Goal: Task Accomplishment & Management: Complete application form

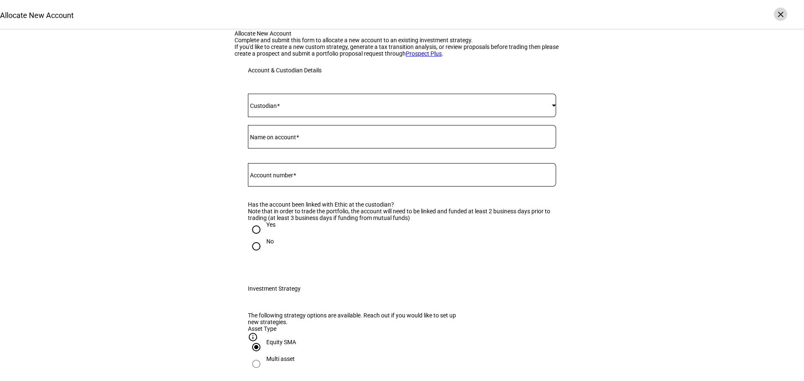
click at [778, 13] on div "×" at bounding box center [780, 14] width 13 height 13
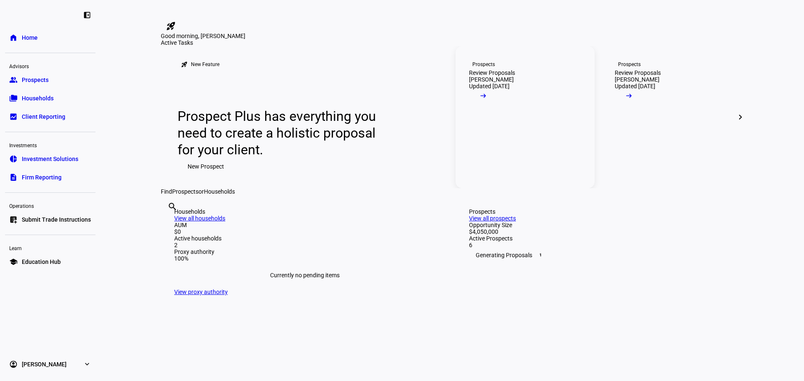
click at [487, 100] on mat-icon "arrow_right_alt" at bounding box center [483, 96] width 8 height 8
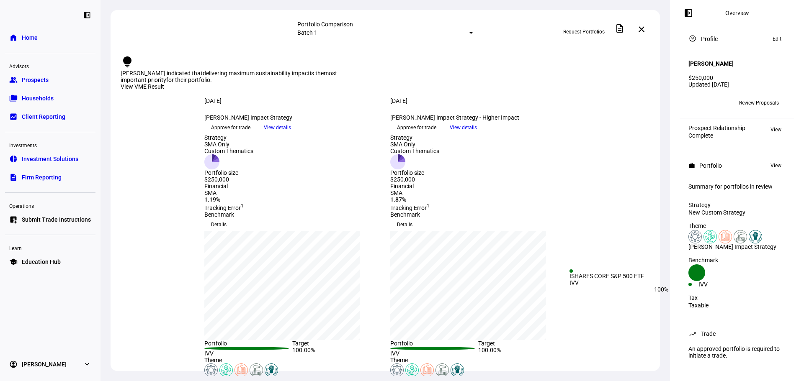
click at [749, 281] on div "IVV" at bounding box center [736, 284] width 97 height 7
click at [737, 281] on div "IVV" at bounding box center [717, 284] width 39 height 7
click at [700, 279] on icon at bounding box center [696, 273] width 17 height 17
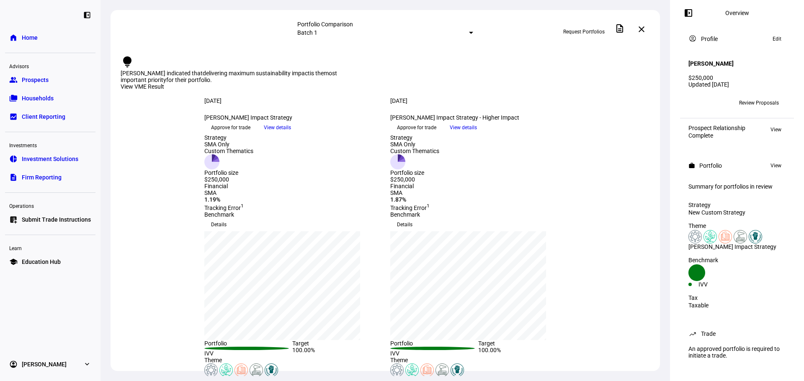
click at [30, 80] on span "Prospects" at bounding box center [35, 80] width 27 height 8
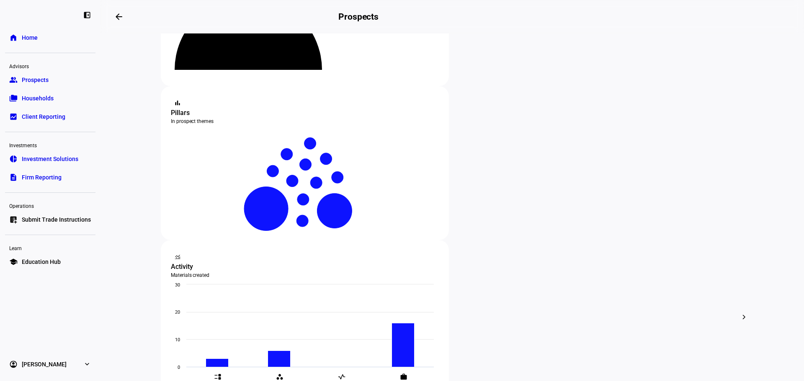
scroll to position [111, 0]
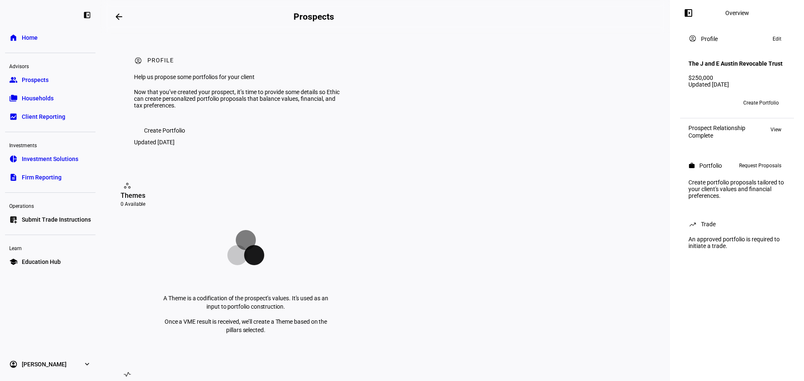
click at [758, 171] on span "Request Proposals" at bounding box center [760, 166] width 42 height 10
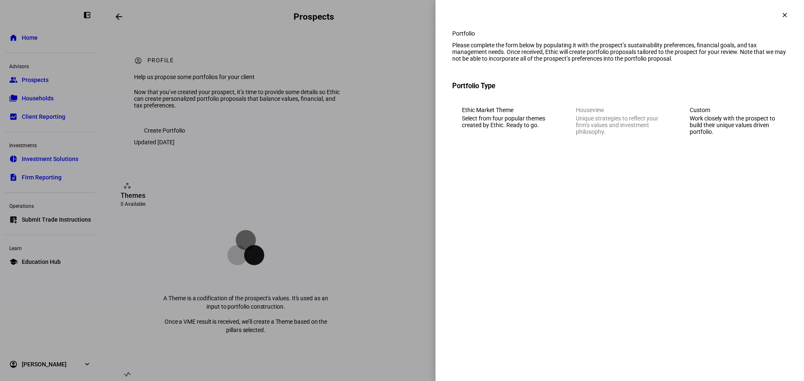
click at [748, 135] on div "Work closely with the prospect to build their unique values driven portfolio." at bounding box center [734, 125] width 88 height 20
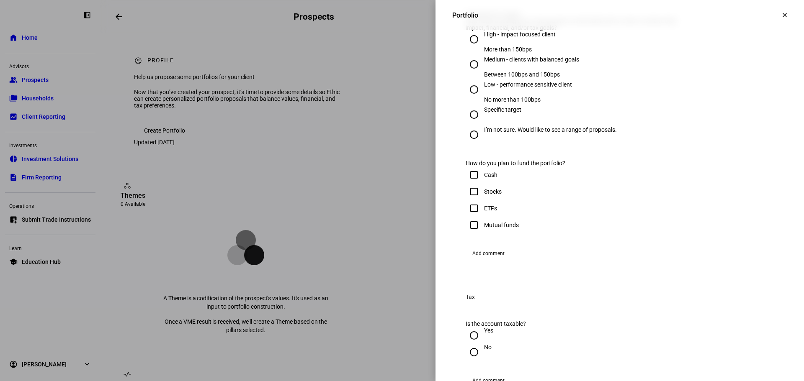
scroll to position [675, 0]
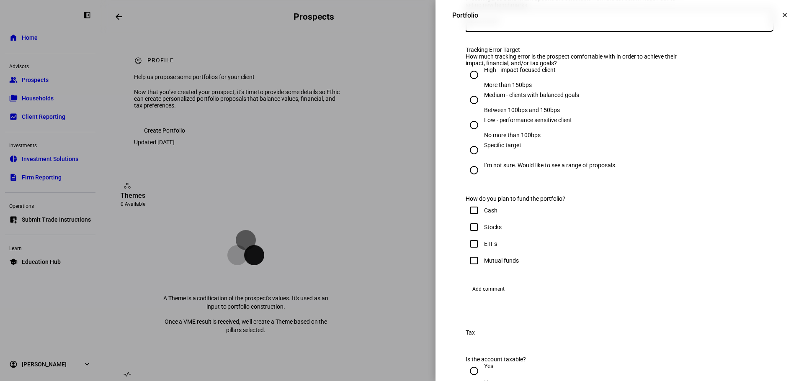
click at [770, 21] on div at bounding box center [772, 20] width 4 height 2
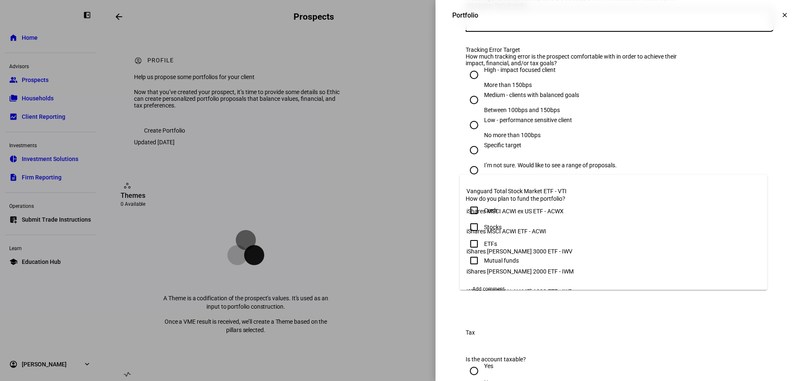
scroll to position [0, 0]
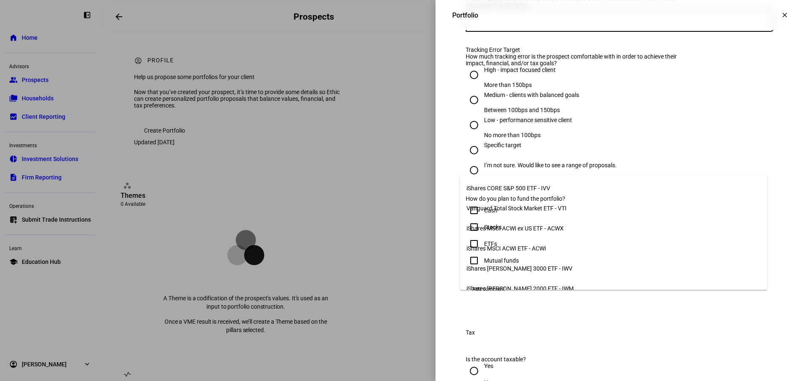
click at [779, 15] on div at bounding box center [402, 190] width 804 height 381
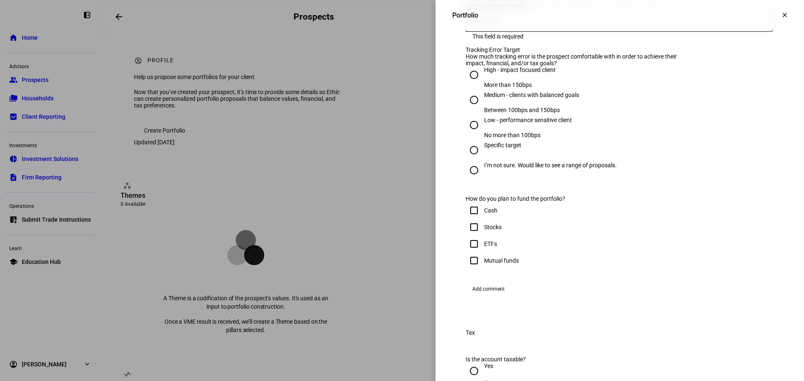
click at [781, 15] on mat-icon "clear" at bounding box center [785, 15] width 8 height 8
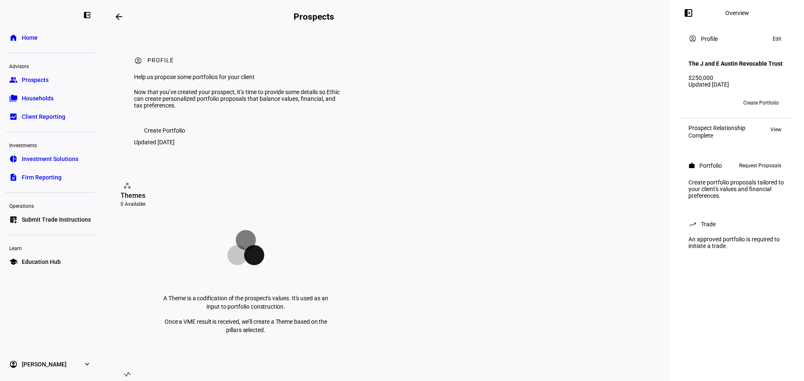
click at [36, 82] on span "Prospects" at bounding box center [35, 80] width 27 height 8
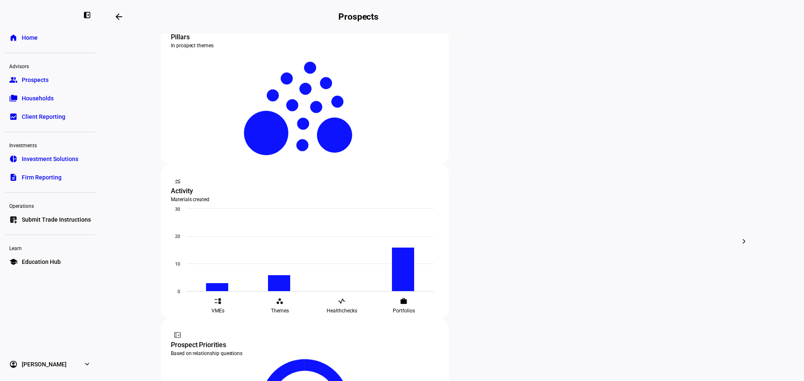
scroll to position [186, 0]
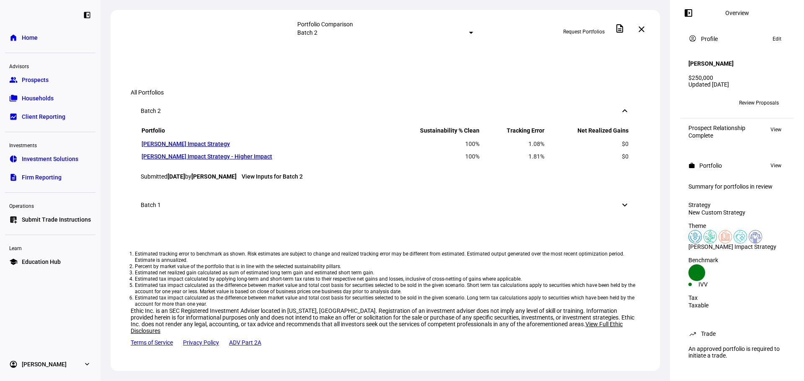
scroll to position [626, 0]
drag, startPoint x: 26, startPoint y: 74, endPoint x: 83, endPoint y: 92, distance: 60.4
click at [26, 74] on link "group Prospects" at bounding box center [50, 80] width 90 height 17
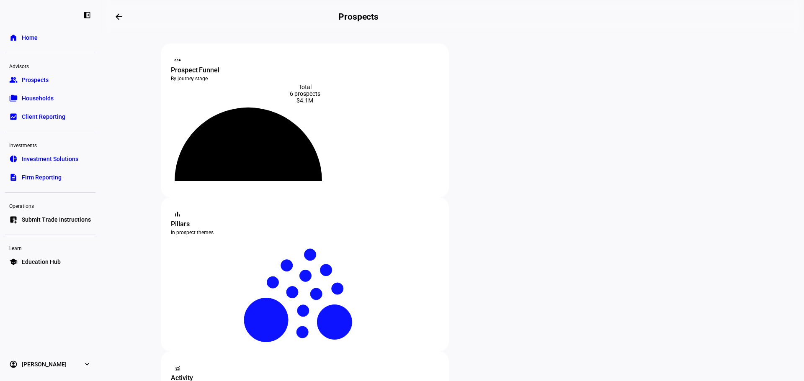
click at [36, 221] on span "Submit Trade Instructions" at bounding box center [56, 220] width 69 height 8
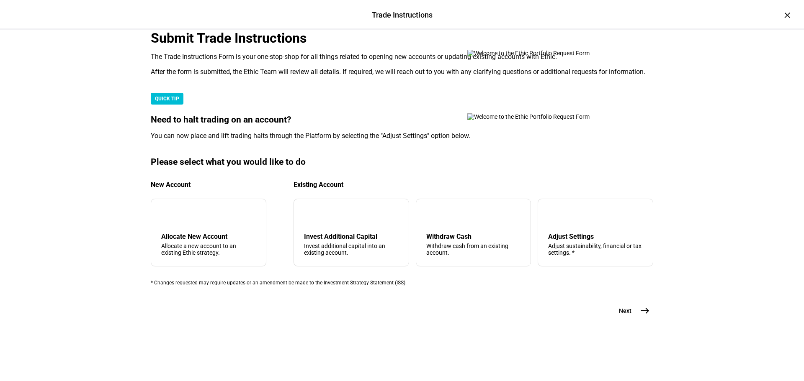
scroll to position [183, 0]
click at [173, 221] on mat-icon "add" at bounding box center [168, 216] width 10 height 10
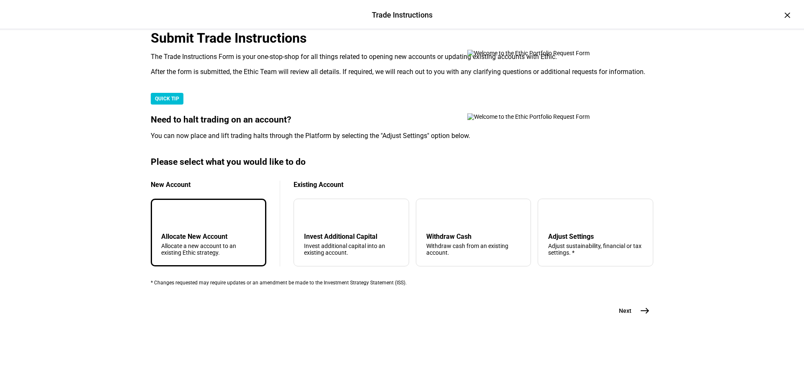
click at [648, 319] on span "east" at bounding box center [644, 311] width 17 height 17
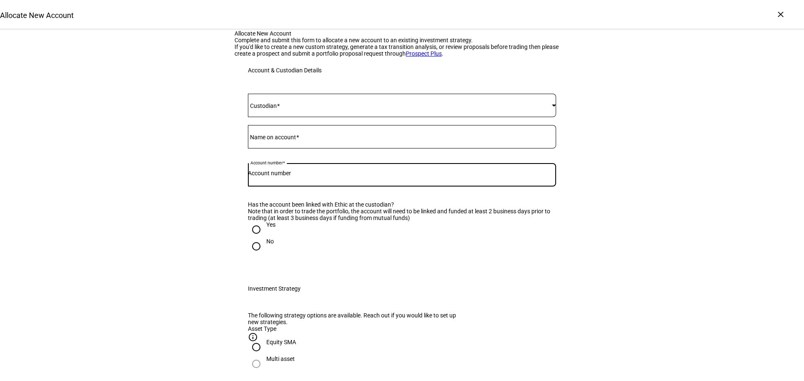
click at [304, 177] on input "Account number" at bounding box center [402, 173] width 308 height 7
click at [305, 177] on input "Account number" at bounding box center [402, 173] width 308 height 7
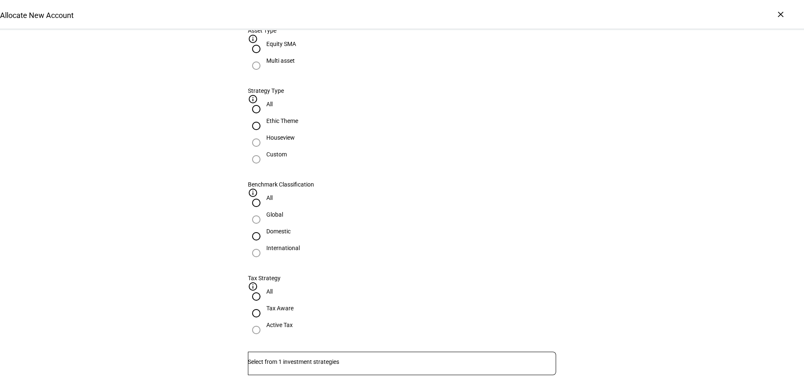
scroll to position [300, 0]
click at [330, 358] on input "Number" at bounding box center [402, 361] width 308 height 7
click at [625, 214] on div "Allocate New Account Complete and submit this form to allocate a new account to…" at bounding box center [402, 307] width 804 height 1155
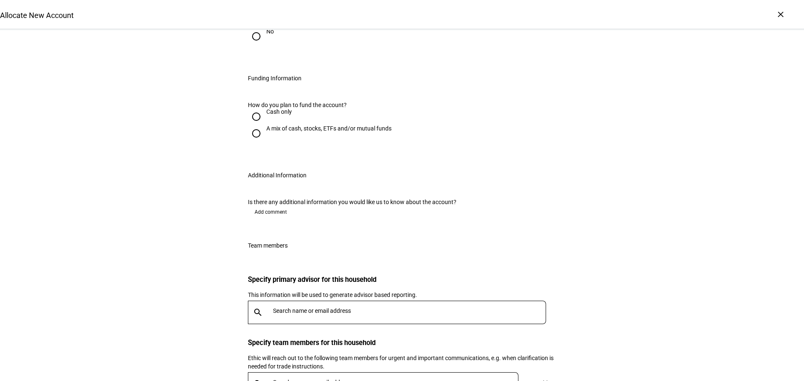
scroll to position [822, 0]
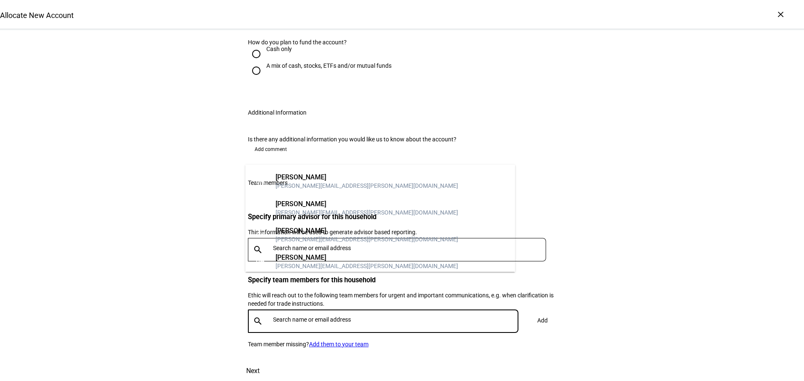
click at [358, 317] on input "text" at bounding box center [397, 320] width 249 height 7
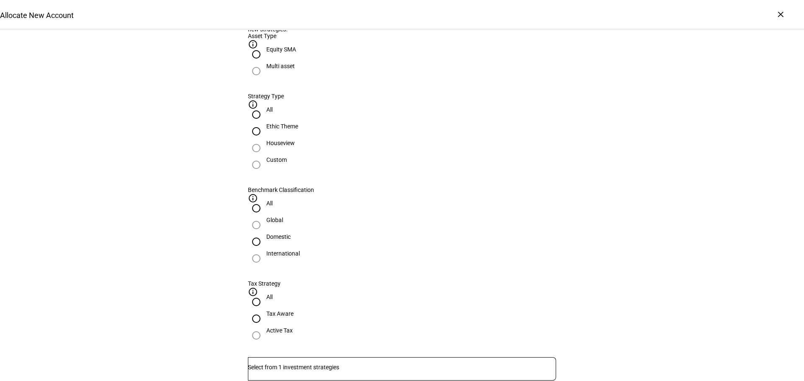
scroll to position [335, 0]
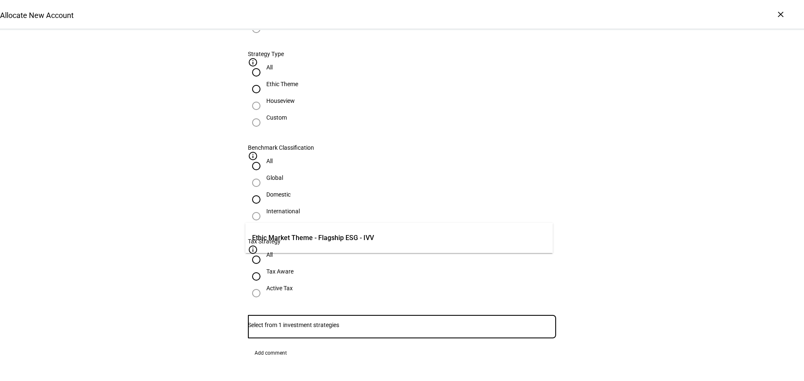
click at [461, 322] on input "Number" at bounding box center [402, 325] width 308 height 7
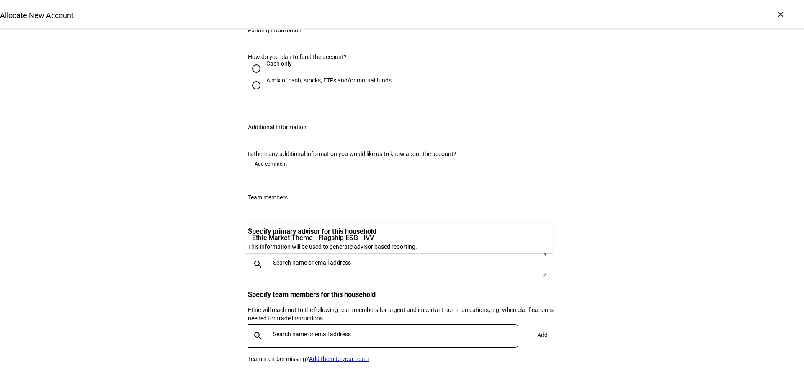
scroll to position [822, 0]
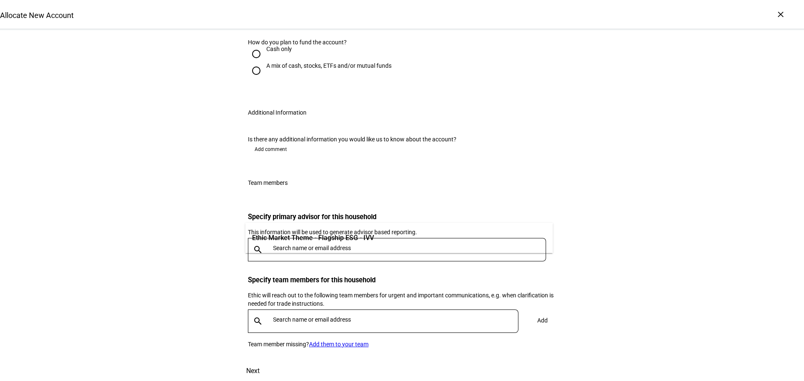
click at [346, 317] on input "text" at bounding box center [397, 320] width 249 height 7
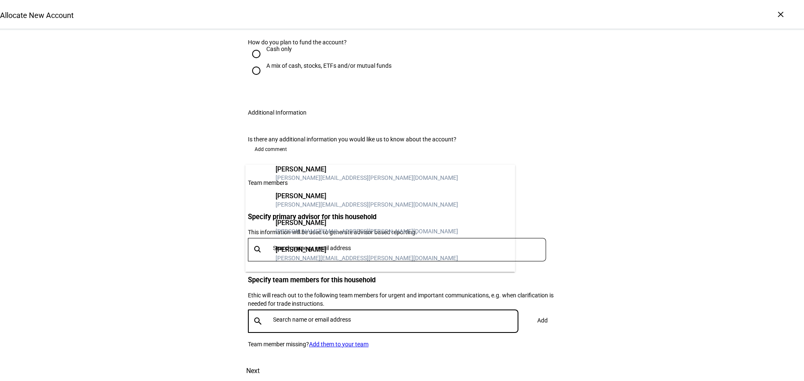
scroll to position [0, 0]
